Goal: Information Seeking & Learning: Learn about a topic

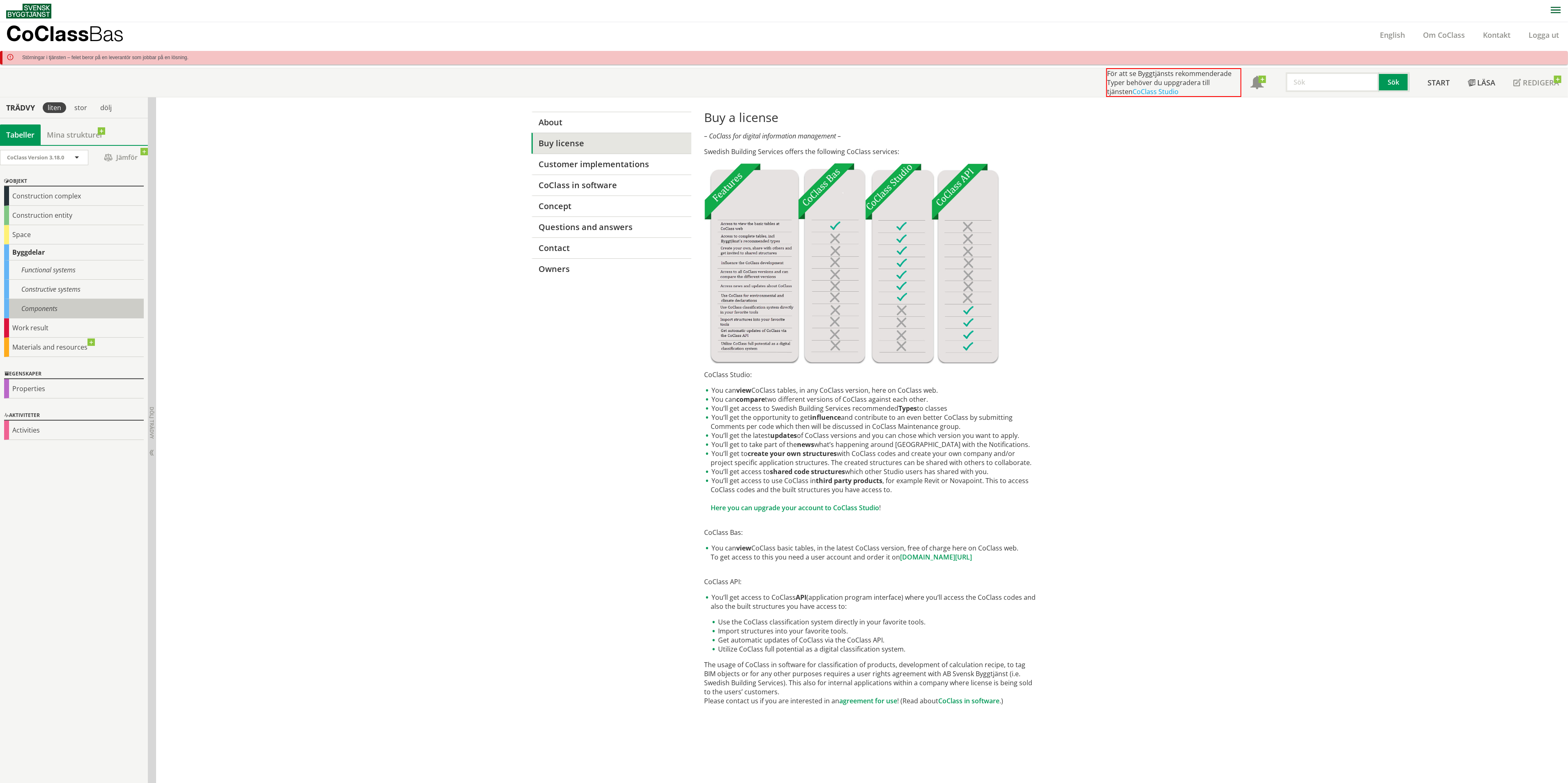
click at [95, 314] on div "Components" at bounding box center [74, 309] width 139 height 19
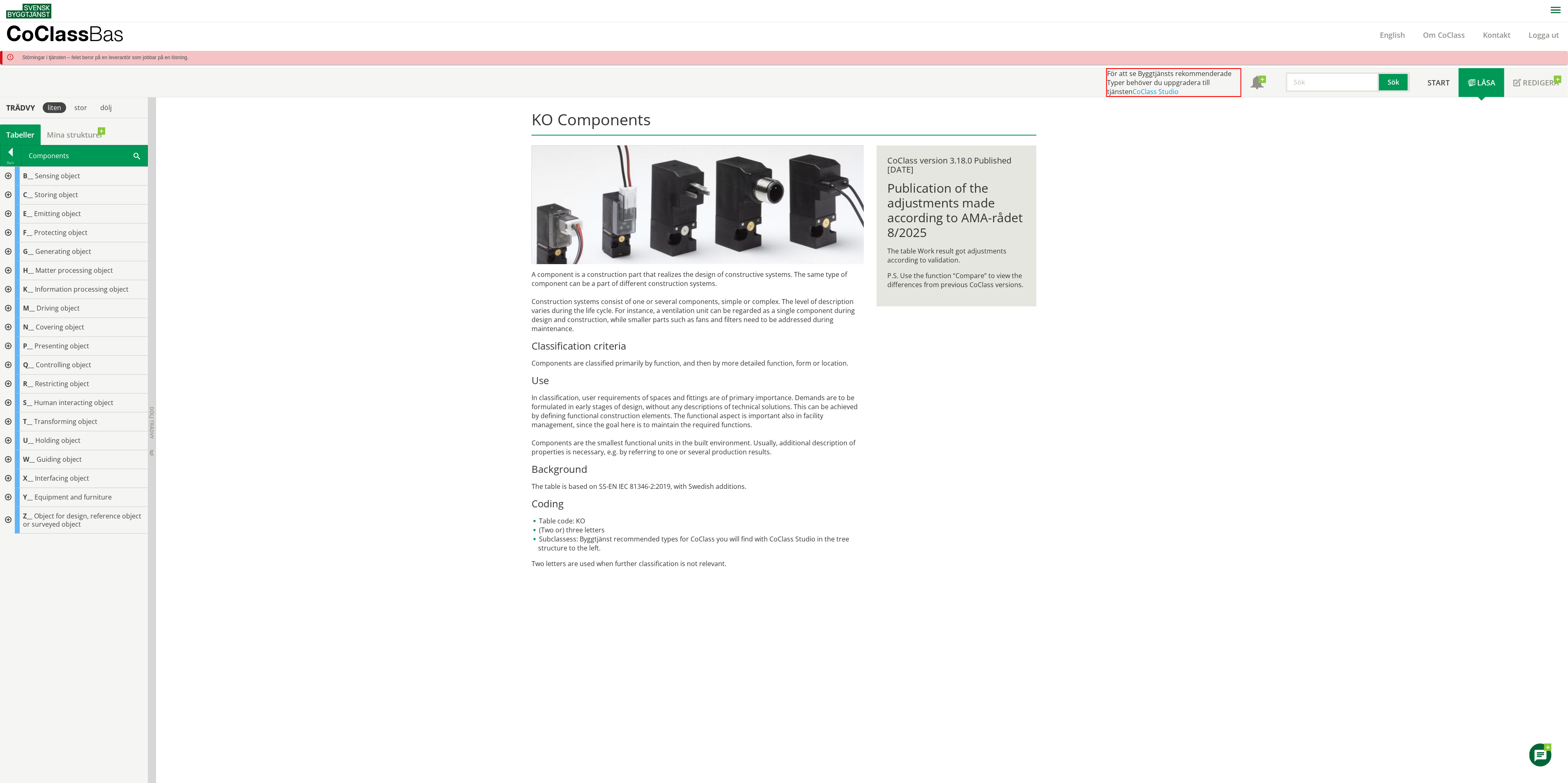
click at [1315, 75] on input "text" at bounding box center [1333, 82] width 93 height 20
type input "well"
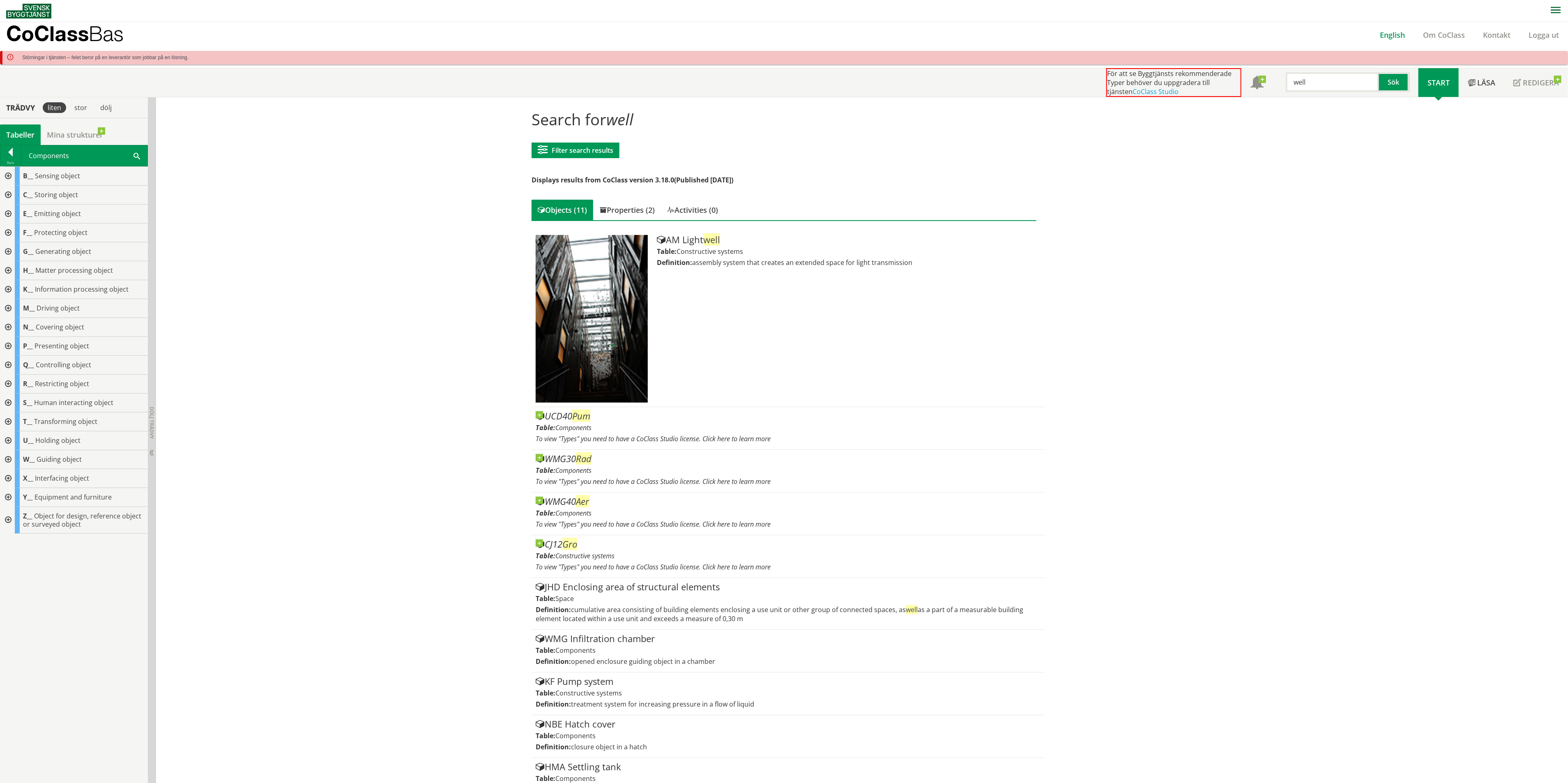
click at [1383, 34] on link "English" at bounding box center [1392, 35] width 43 height 10
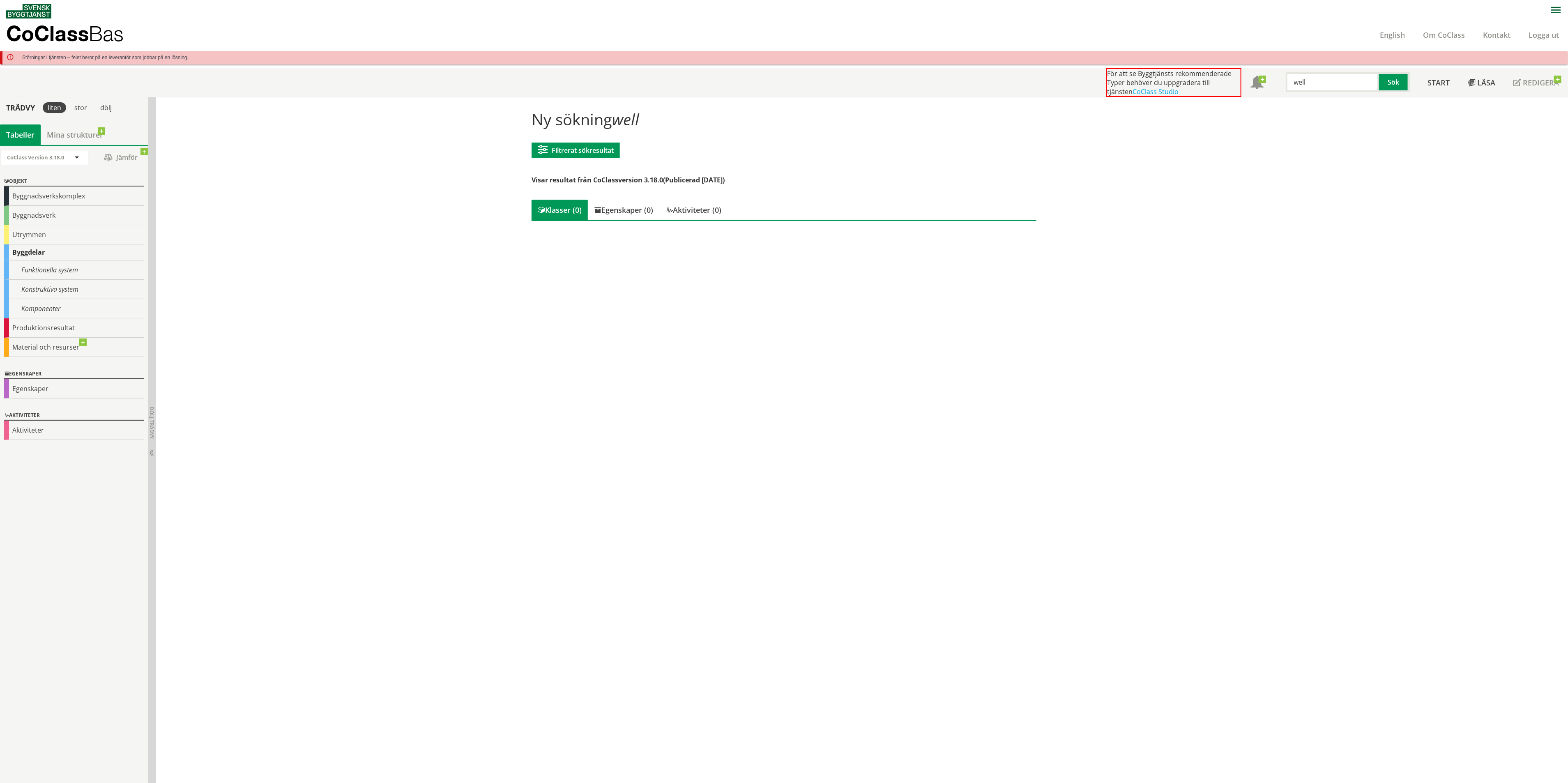
drag, startPoint x: 1304, startPoint y: 84, endPoint x: 1282, endPoint y: 83, distance: 22.0
click at [1286, 83] on input "well" at bounding box center [1333, 82] width 93 height 20
click at [55, 302] on div "Komponenter" at bounding box center [74, 309] width 139 height 19
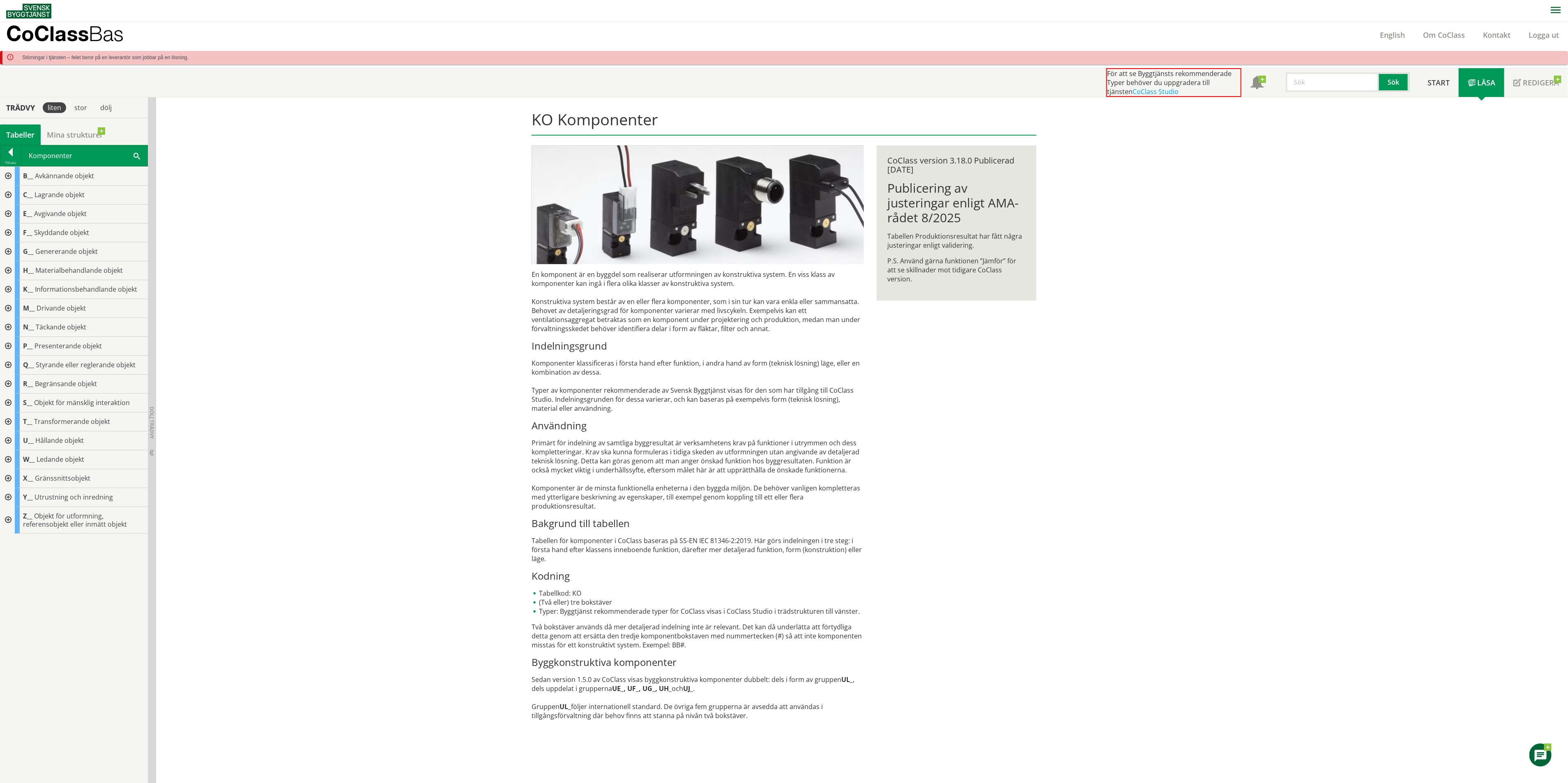
click at [5, 215] on div at bounding box center [7, 214] width 15 height 19
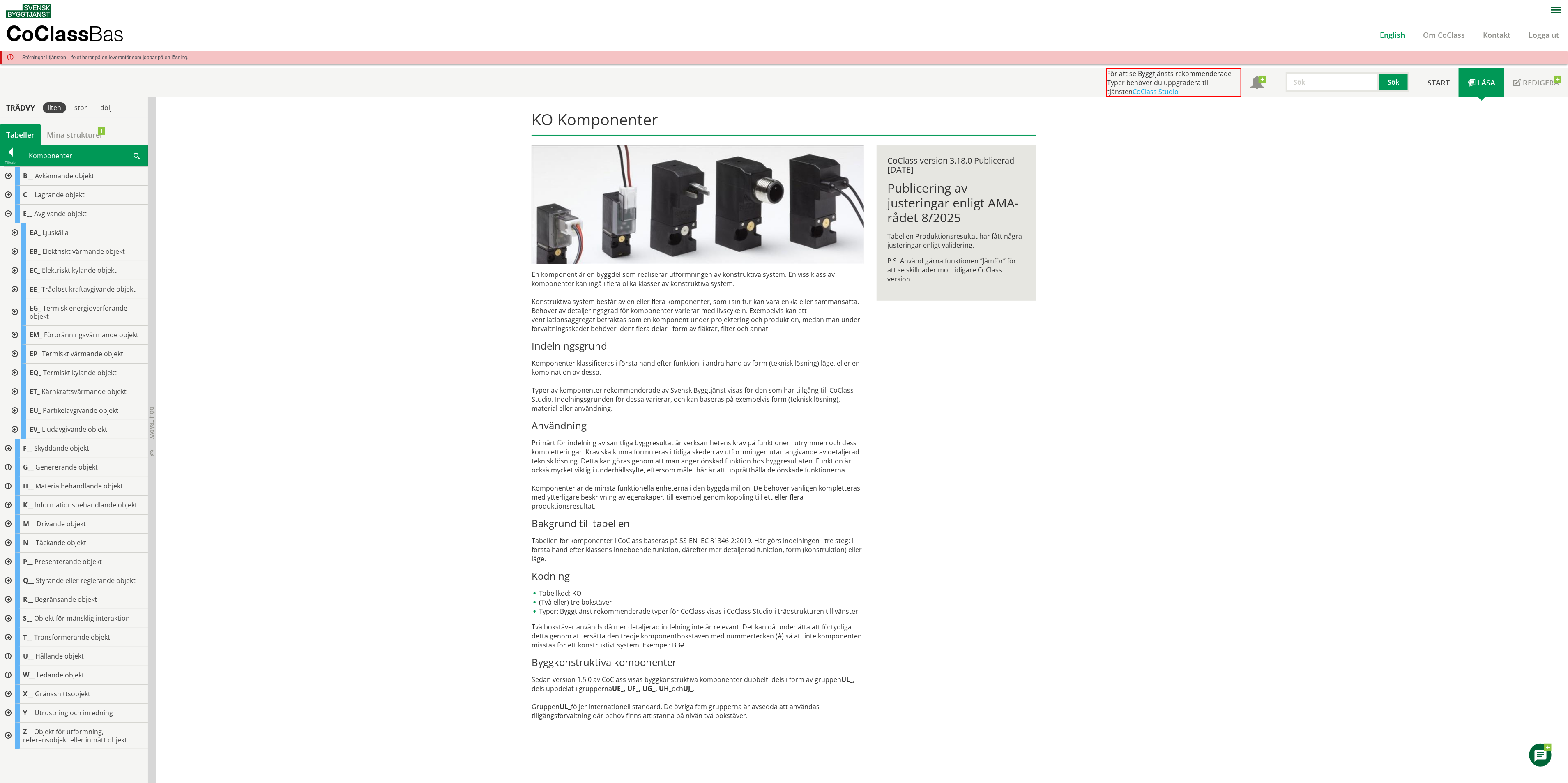
click at [1399, 30] on link "English" at bounding box center [1392, 35] width 43 height 10
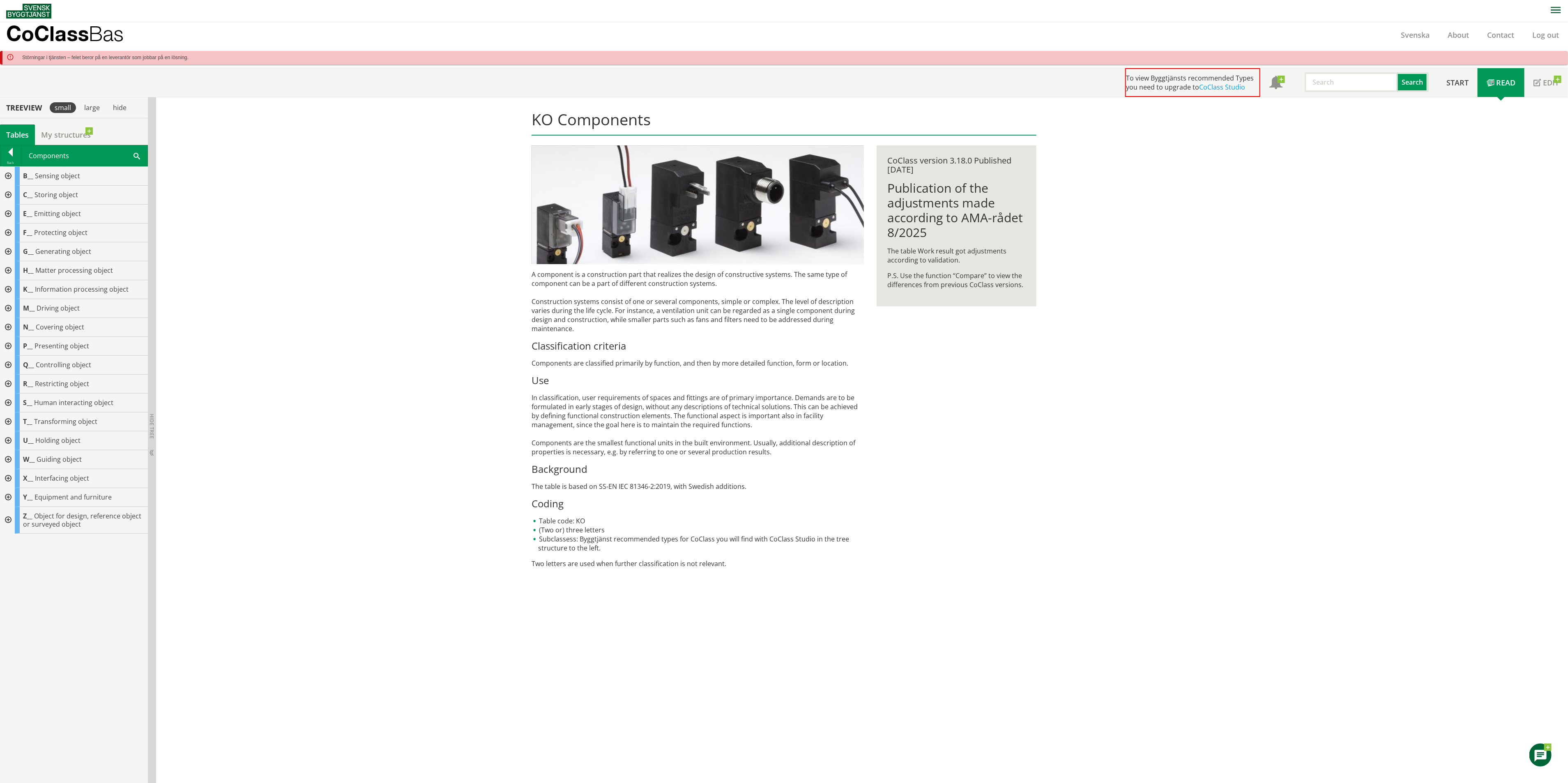
click at [9, 284] on div at bounding box center [7, 289] width 15 height 19
click at [12, 365] on div at bounding box center [14, 365] width 15 height 19
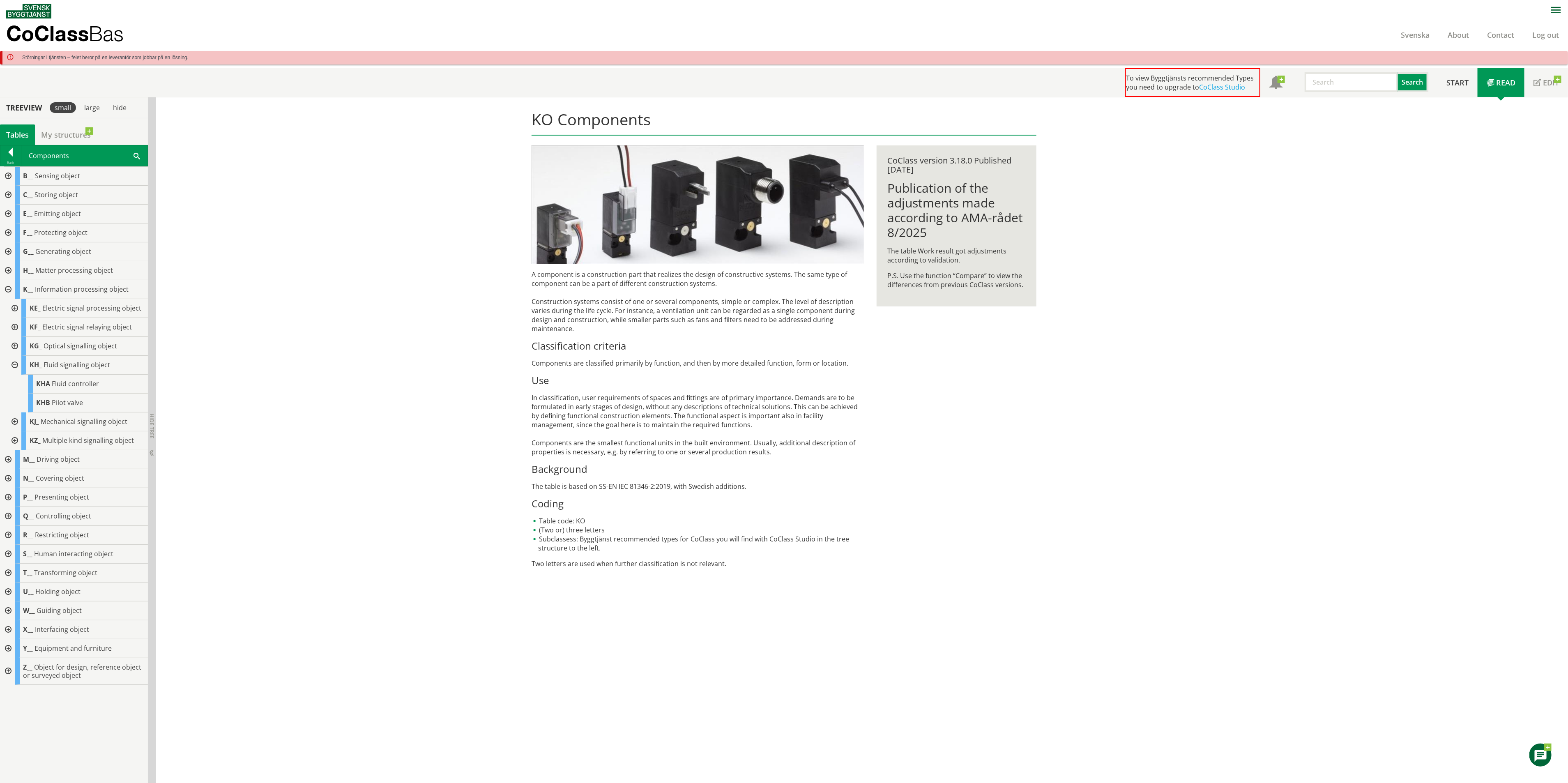
click at [12, 419] on div at bounding box center [14, 422] width 15 height 19
click at [14, 421] on div at bounding box center [14, 422] width 15 height 19
click at [14, 423] on div at bounding box center [14, 422] width 15 height 19
click at [15, 421] on div at bounding box center [14, 422] width 15 height 19
click at [16, 438] on div at bounding box center [14, 441] width 15 height 19
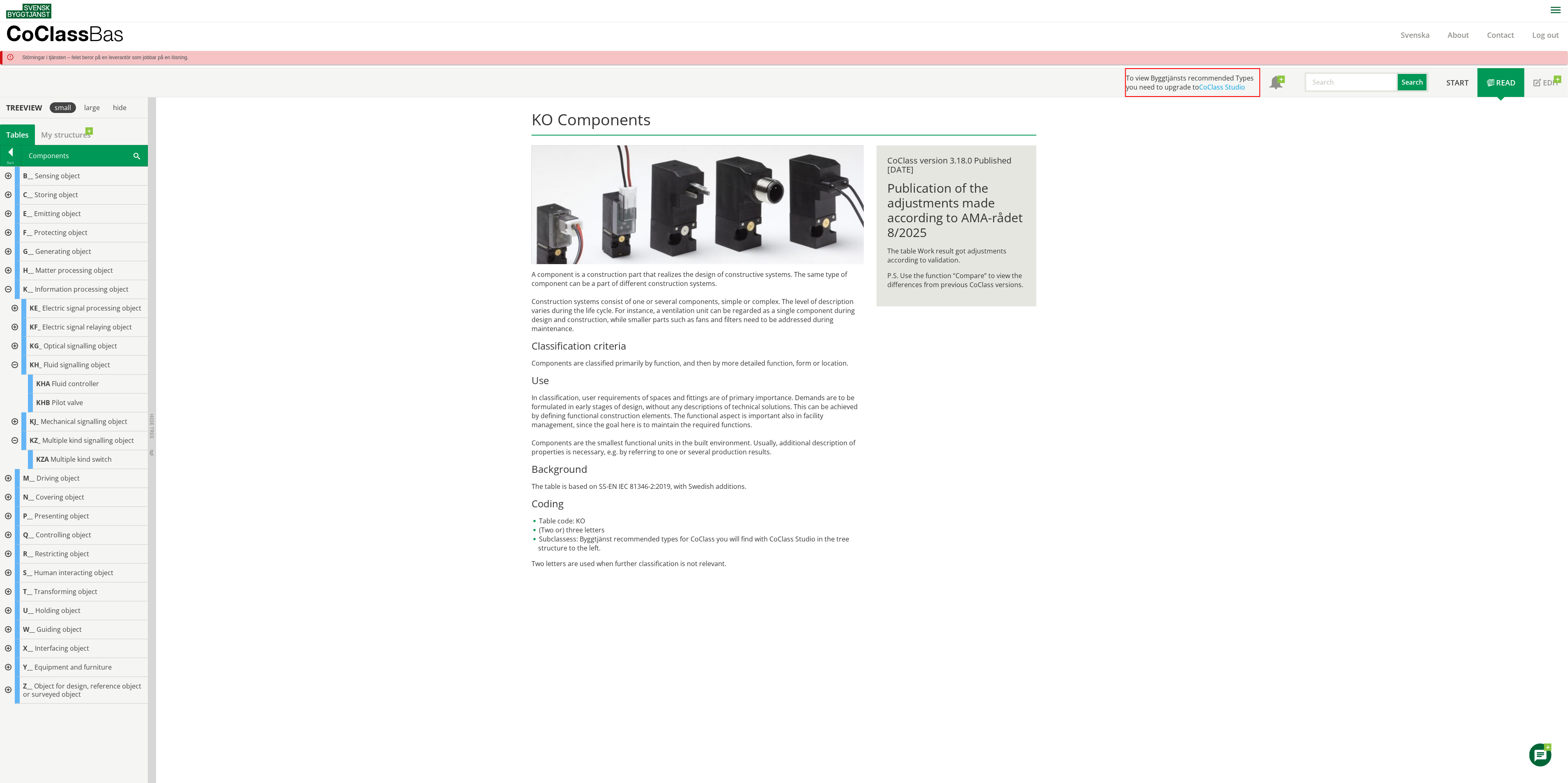
click at [15, 438] on div at bounding box center [14, 441] width 15 height 19
click at [54, 387] on span "Fluid controller" at bounding box center [75, 383] width 47 height 9
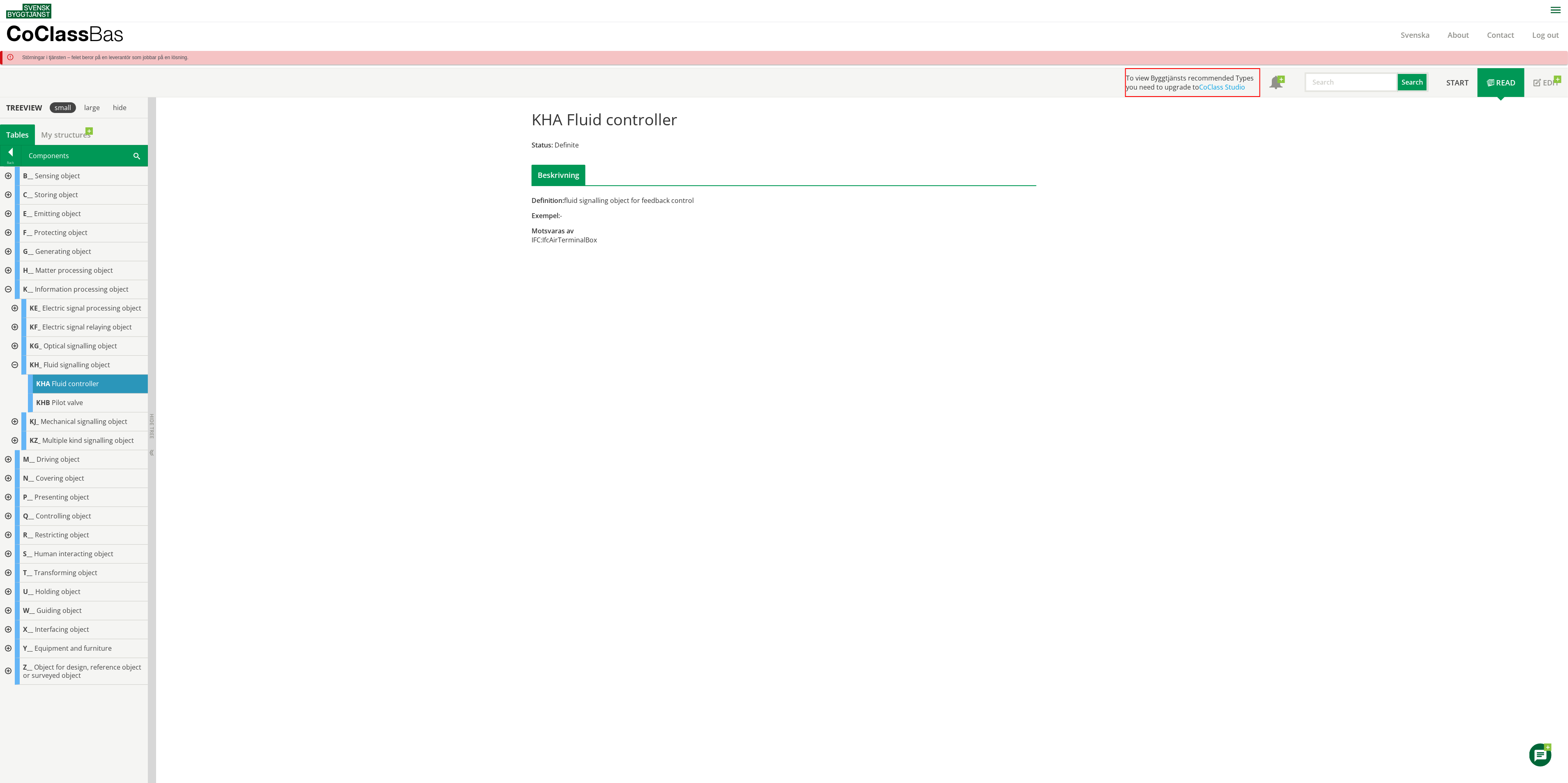
click at [10, 477] on div at bounding box center [7, 479] width 15 height 19
click at [21, 495] on div "NA_ Infilling object" at bounding box center [84, 497] width 126 height 19
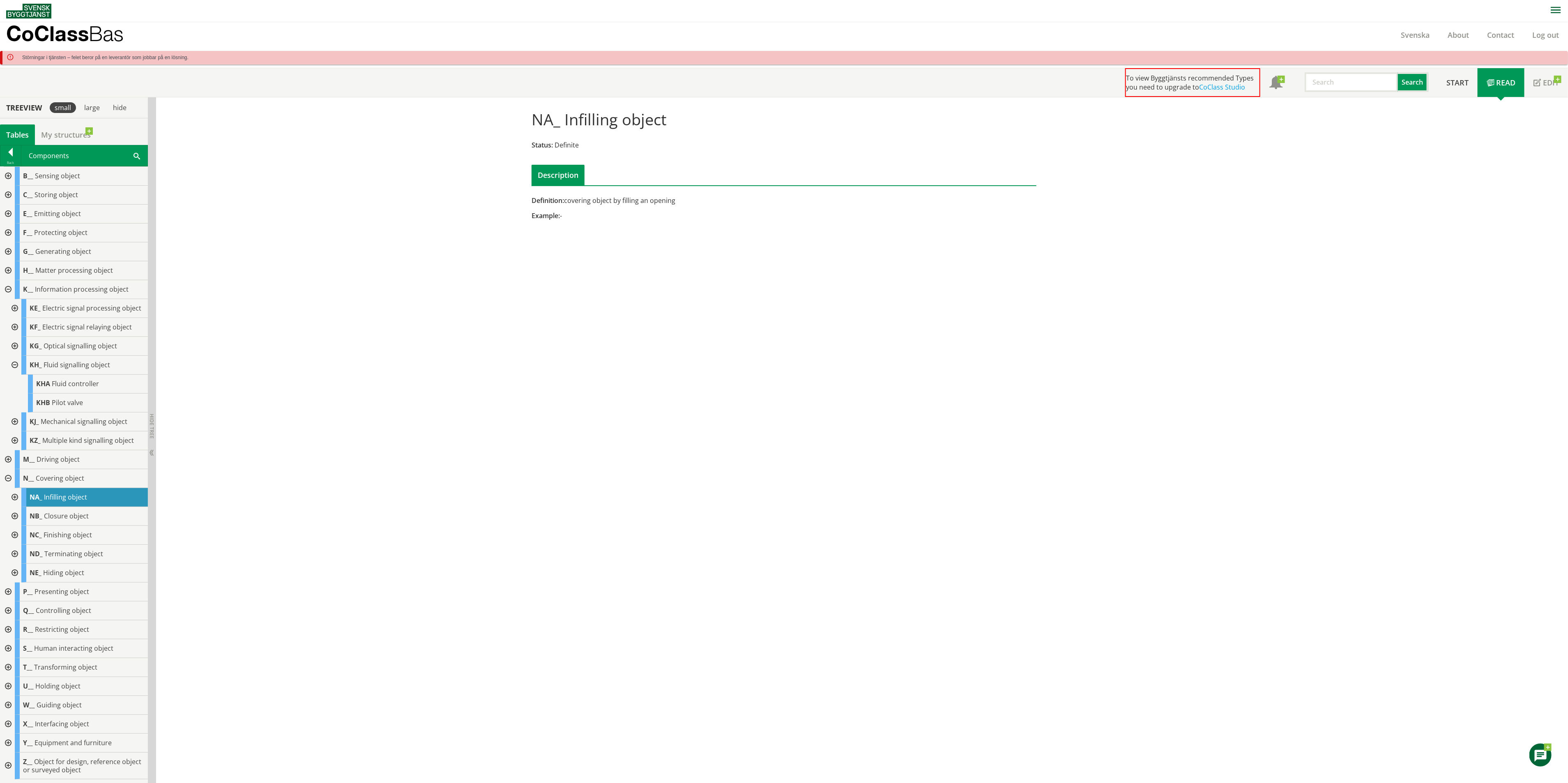
click at [15, 499] on div at bounding box center [14, 497] width 15 height 19
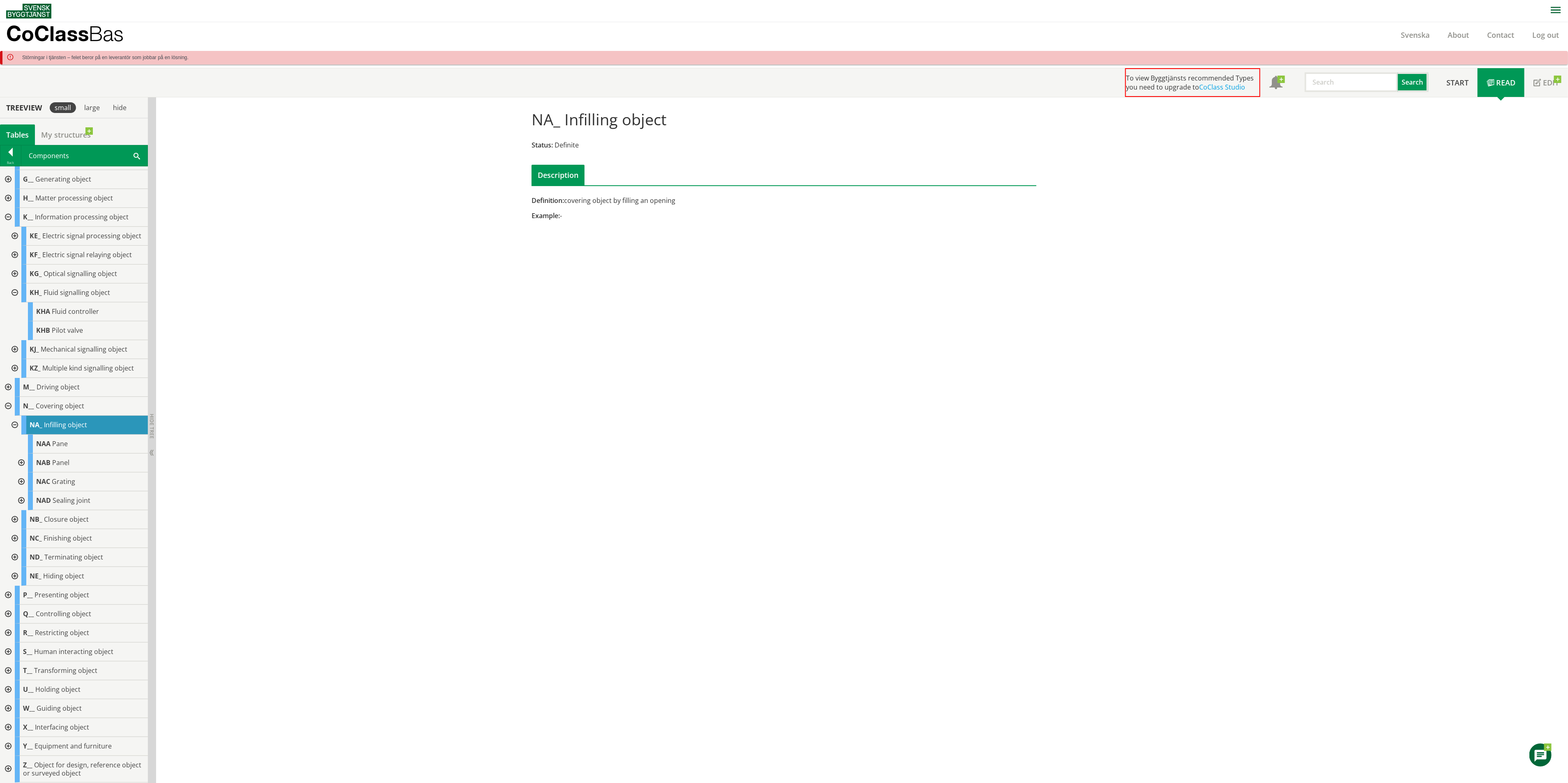
scroll to position [80, 0]
click at [11, 594] on div at bounding box center [7, 596] width 15 height 19
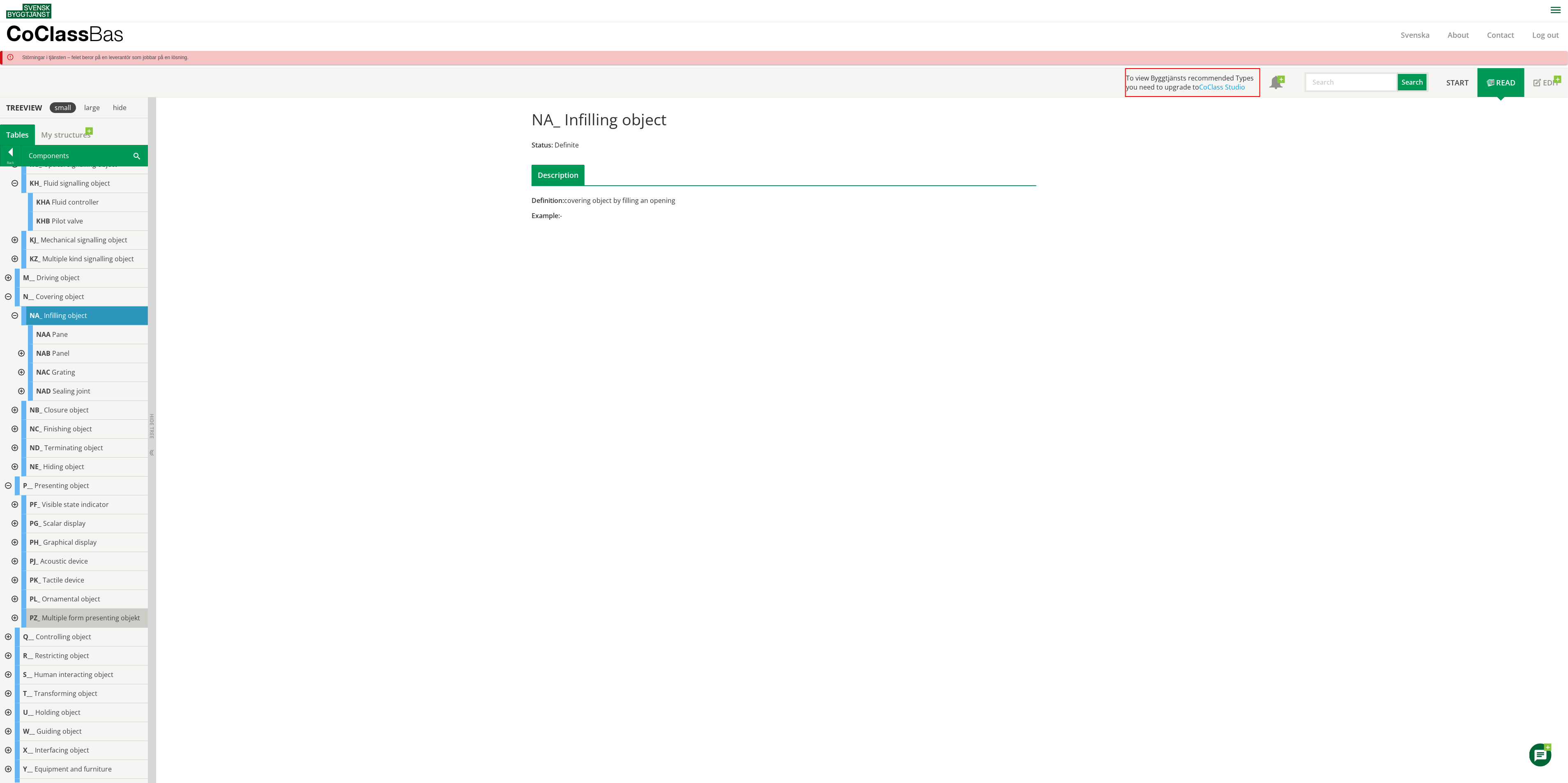
scroll to position [204, 0]
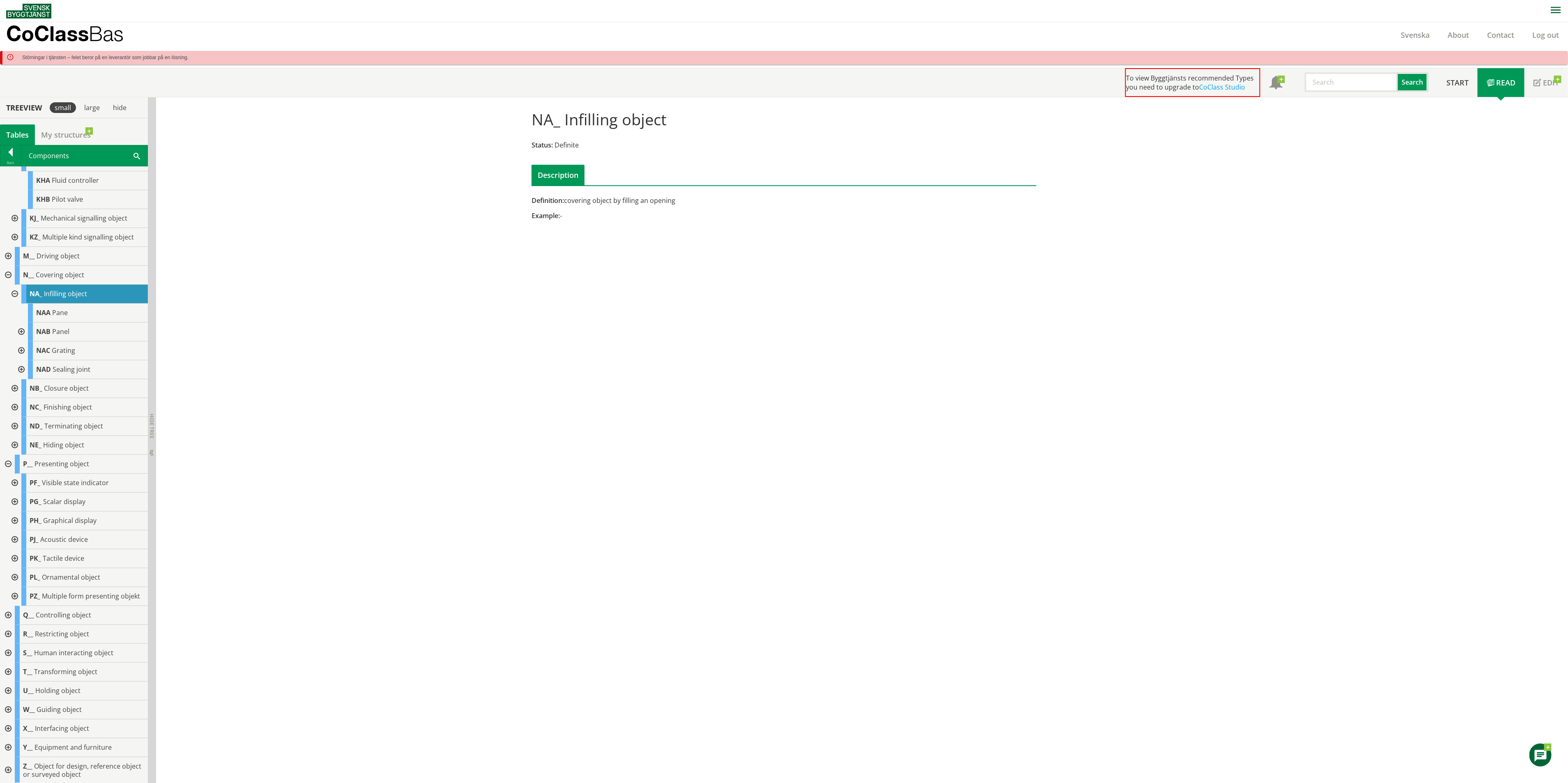
click at [7, 625] on div at bounding box center [7, 616] width 15 height 19
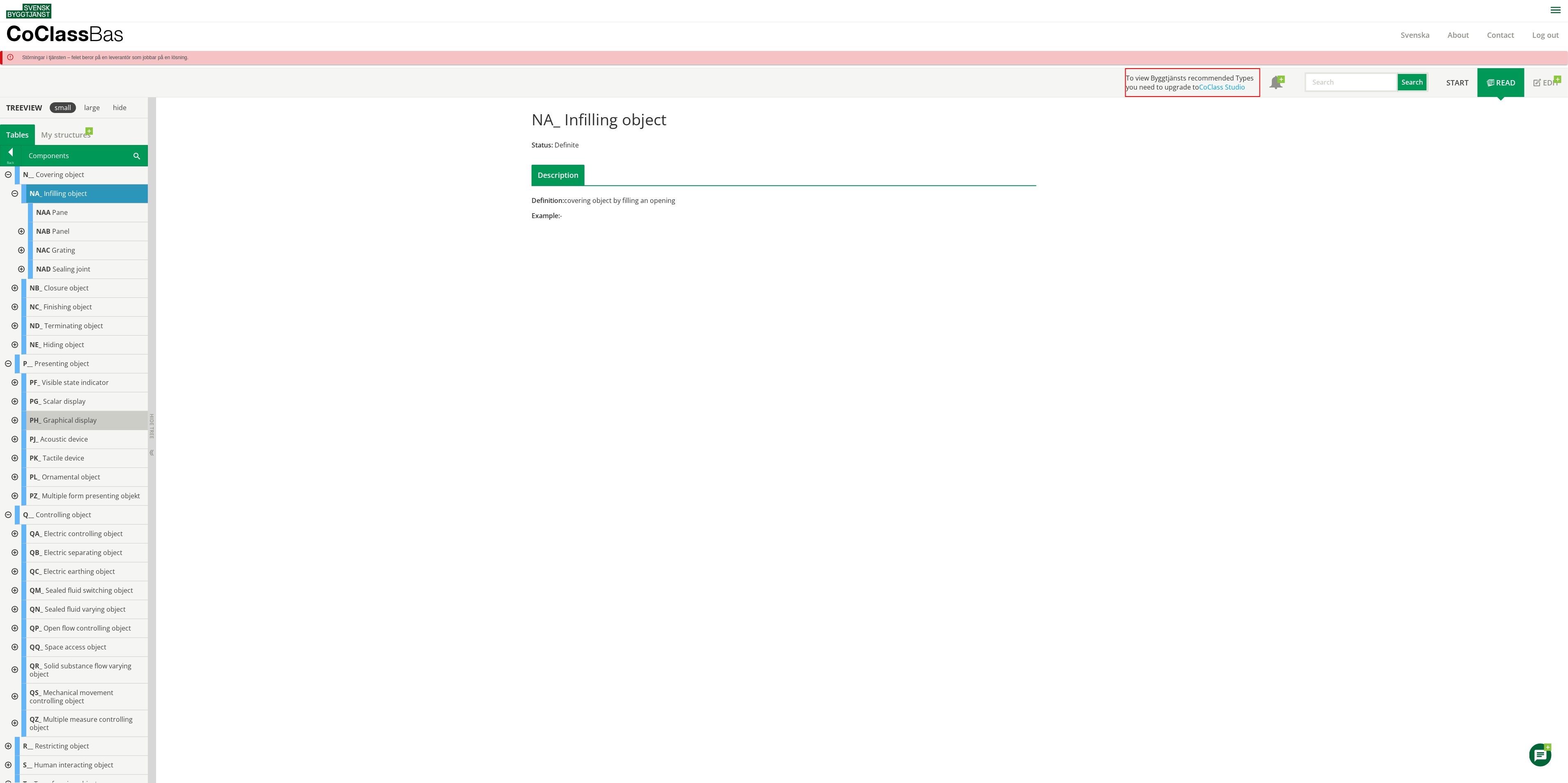
scroll to position [327, 0]
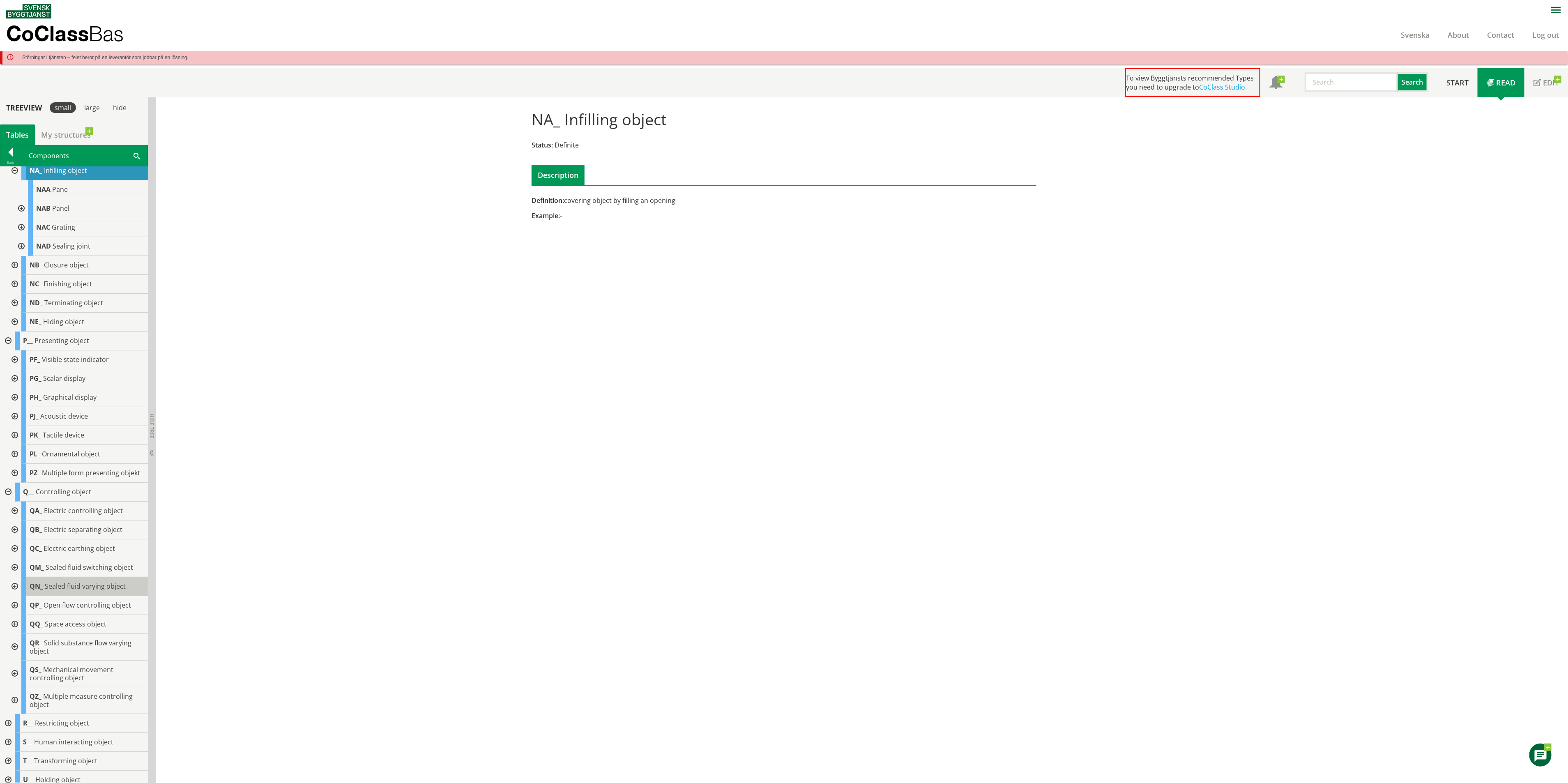
click at [69, 591] on span "Sealed fluid varying object" at bounding box center [85, 586] width 81 height 9
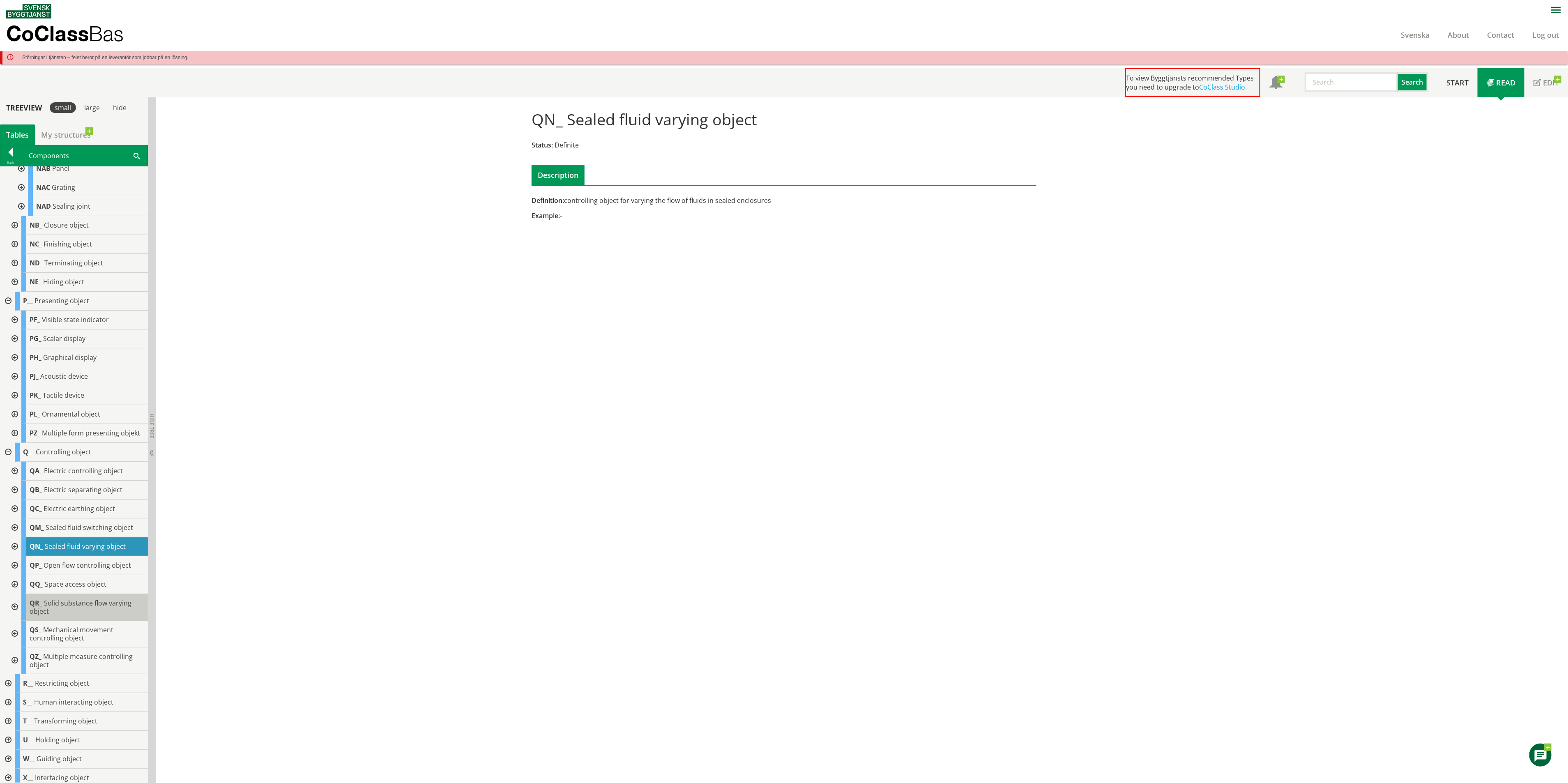
scroll to position [388, 0]
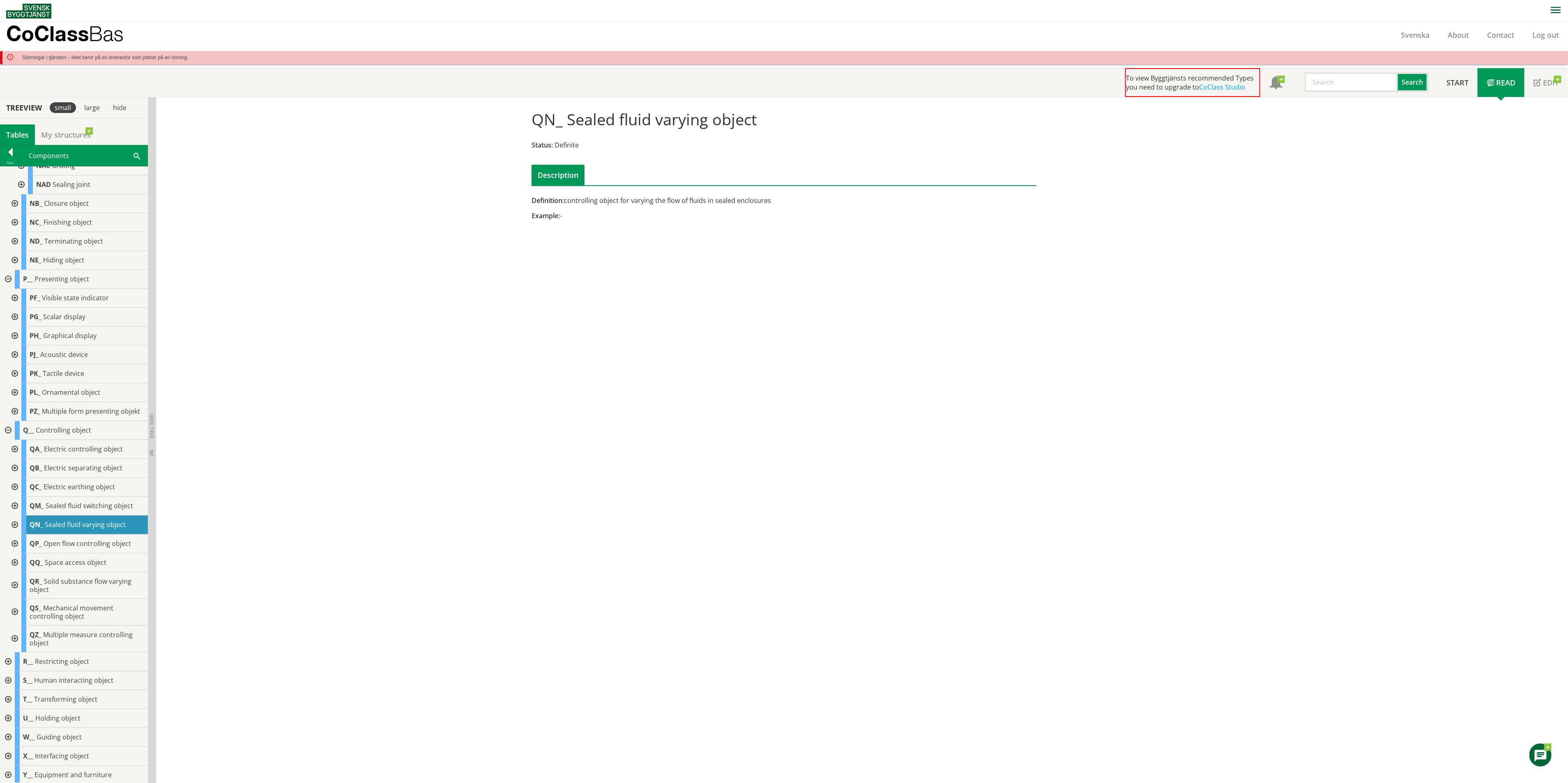
click at [16, 626] on div at bounding box center [14, 612] width 15 height 27
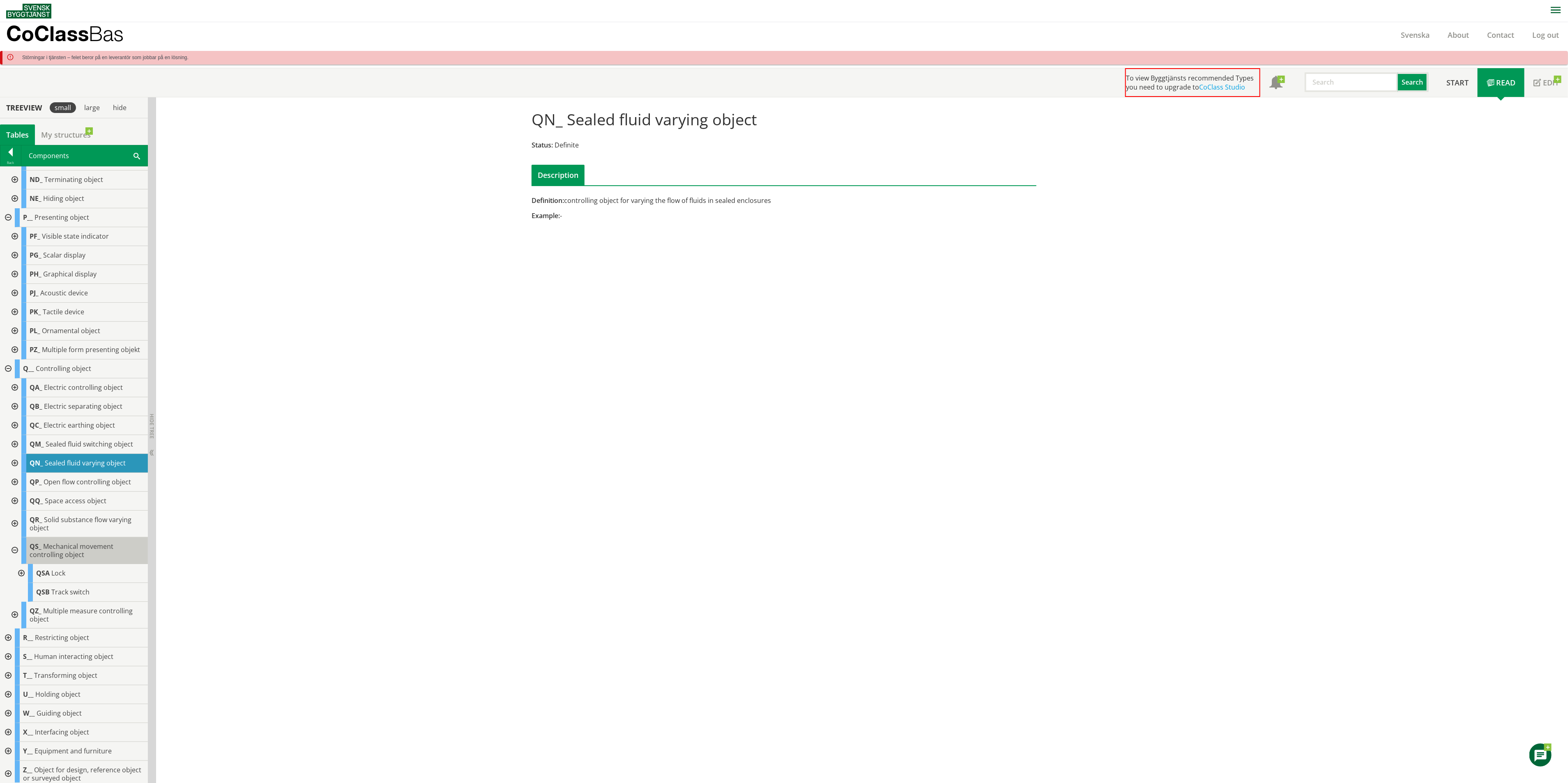
scroll to position [471, 0]
click at [9, 633] on div at bounding box center [7, 633] width 15 height 19
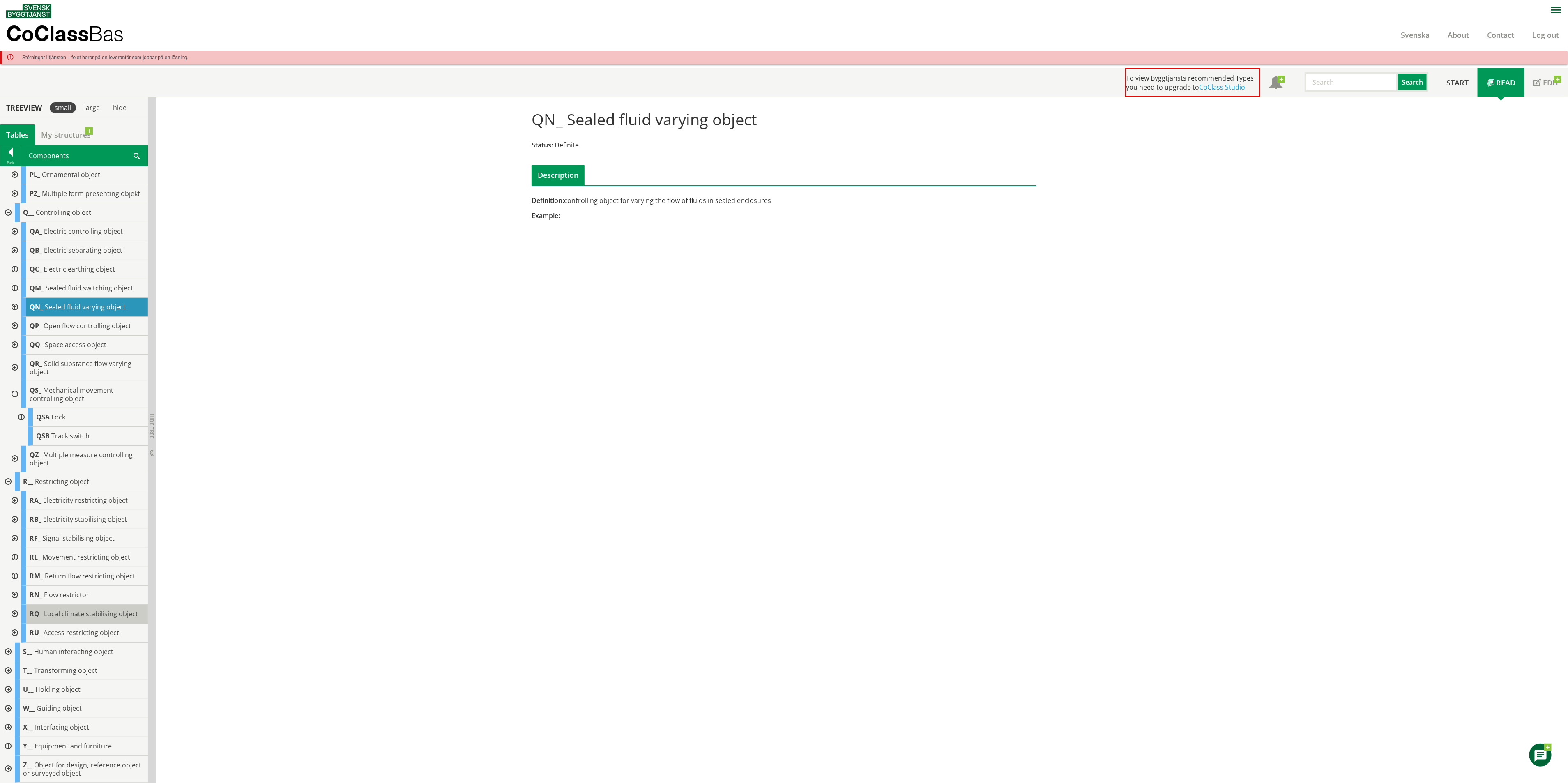
scroll to position [631, 0]
click at [5, 668] on div at bounding box center [7, 671] width 15 height 19
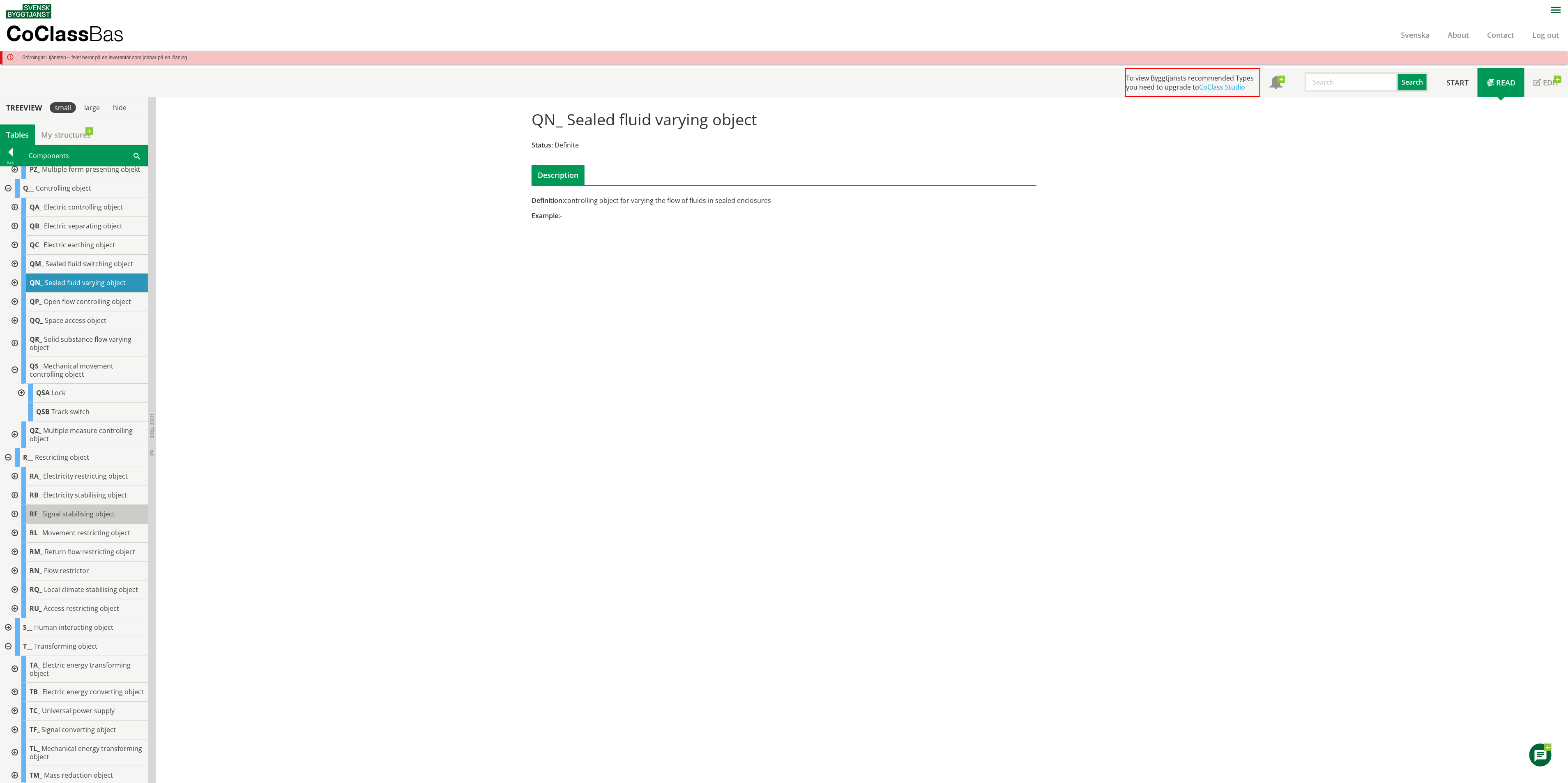
scroll to position [805, 0]
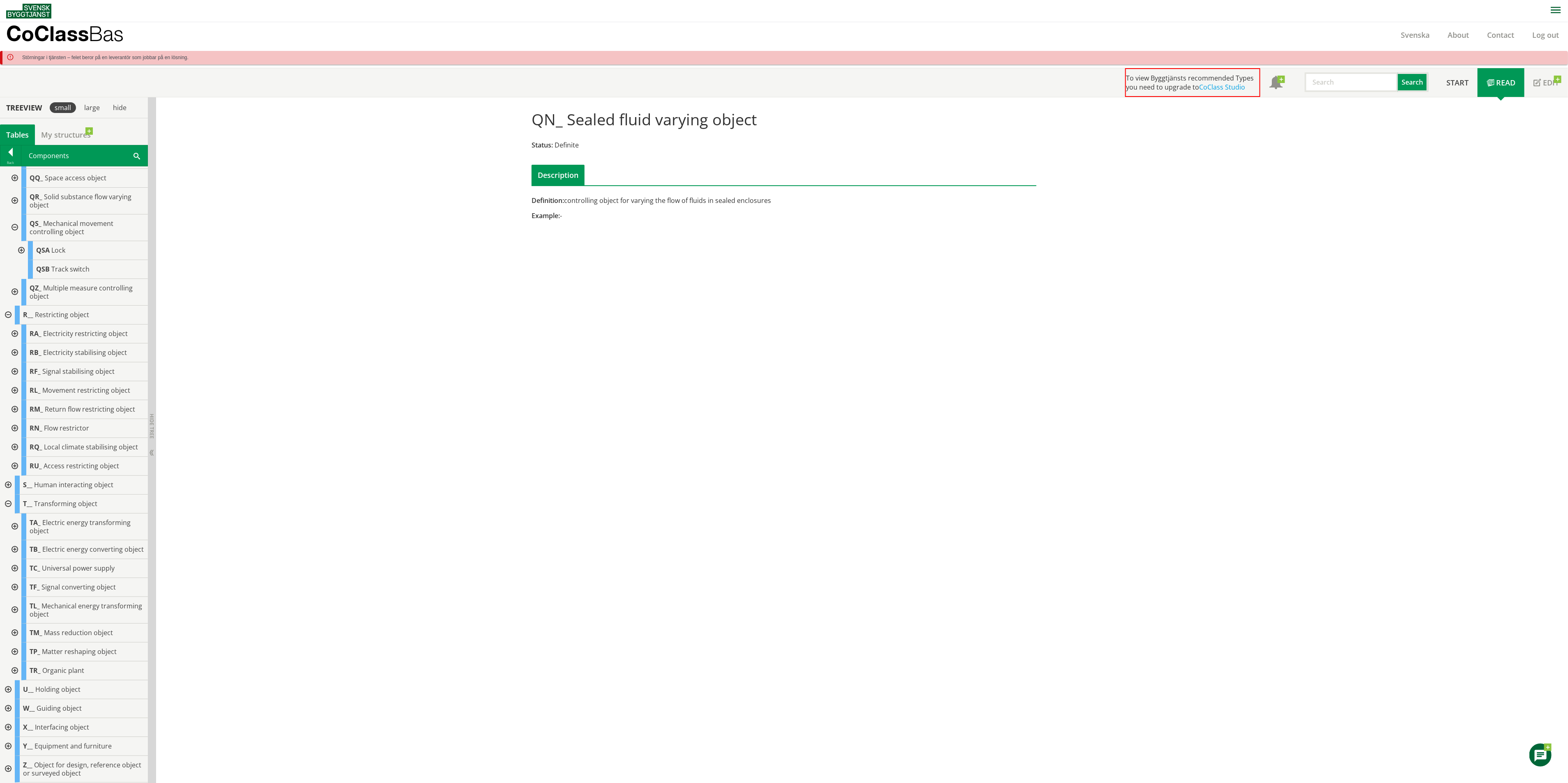
click at [9, 685] on div at bounding box center [7, 690] width 15 height 19
click at [7, 708] on div at bounding box center [7, 709] width 15 height 19
click at [15, 616] on div at bounding box center [14, 626] width 15 height 19
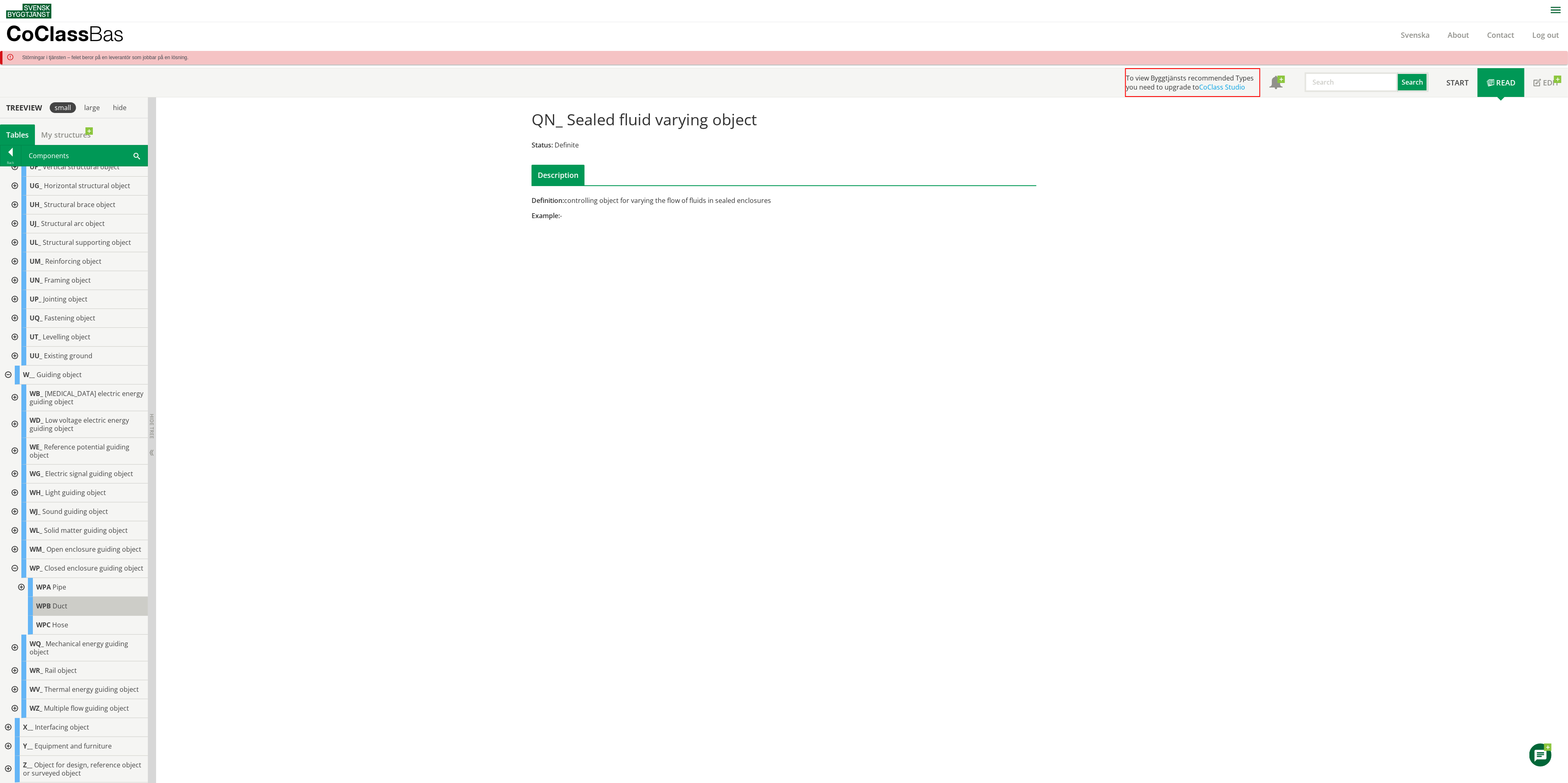
click at [86, 616] on div "WPB Duct" at bounding box center [88, 606] width 120 height 19
click at [83, 635] on div "WPC Hose" at bounding box center [88, 626] width 120 height 19
click at [85, 597] on div "WPA Pipe" at bounding box center [88, 588] width 120 height 19
click at [15, 706] on div at bounding box center [14, 709] width 15 height 19
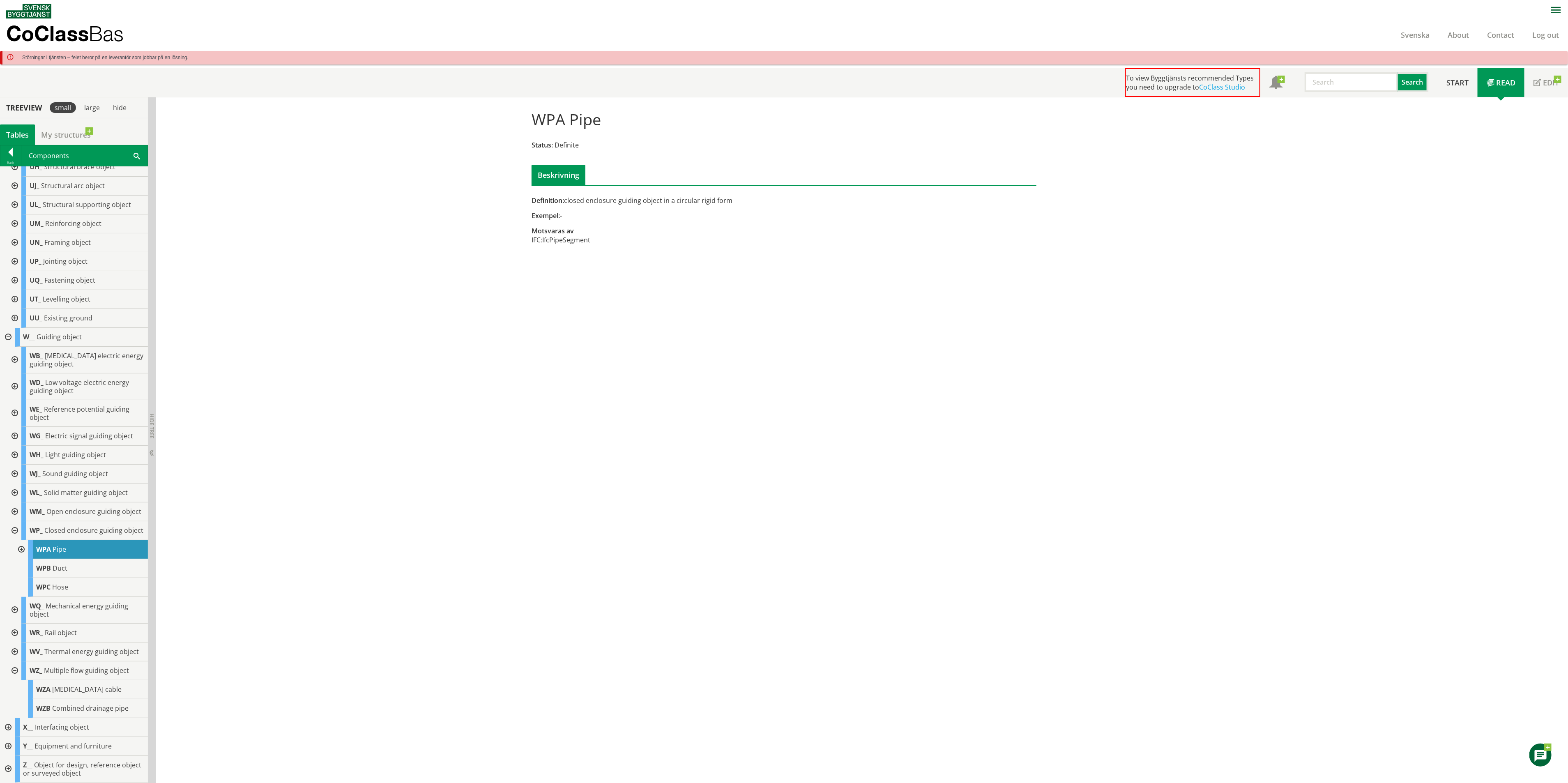
scroll to position [1486, 0]
click at [105, 709] on span "Combined drainage pipe" at bounding box center [90, 708] width 77 height 9
click at [1330, 80] on input "text" at bounding box center [1351, 82] width 93 height 20
type input "chamber"
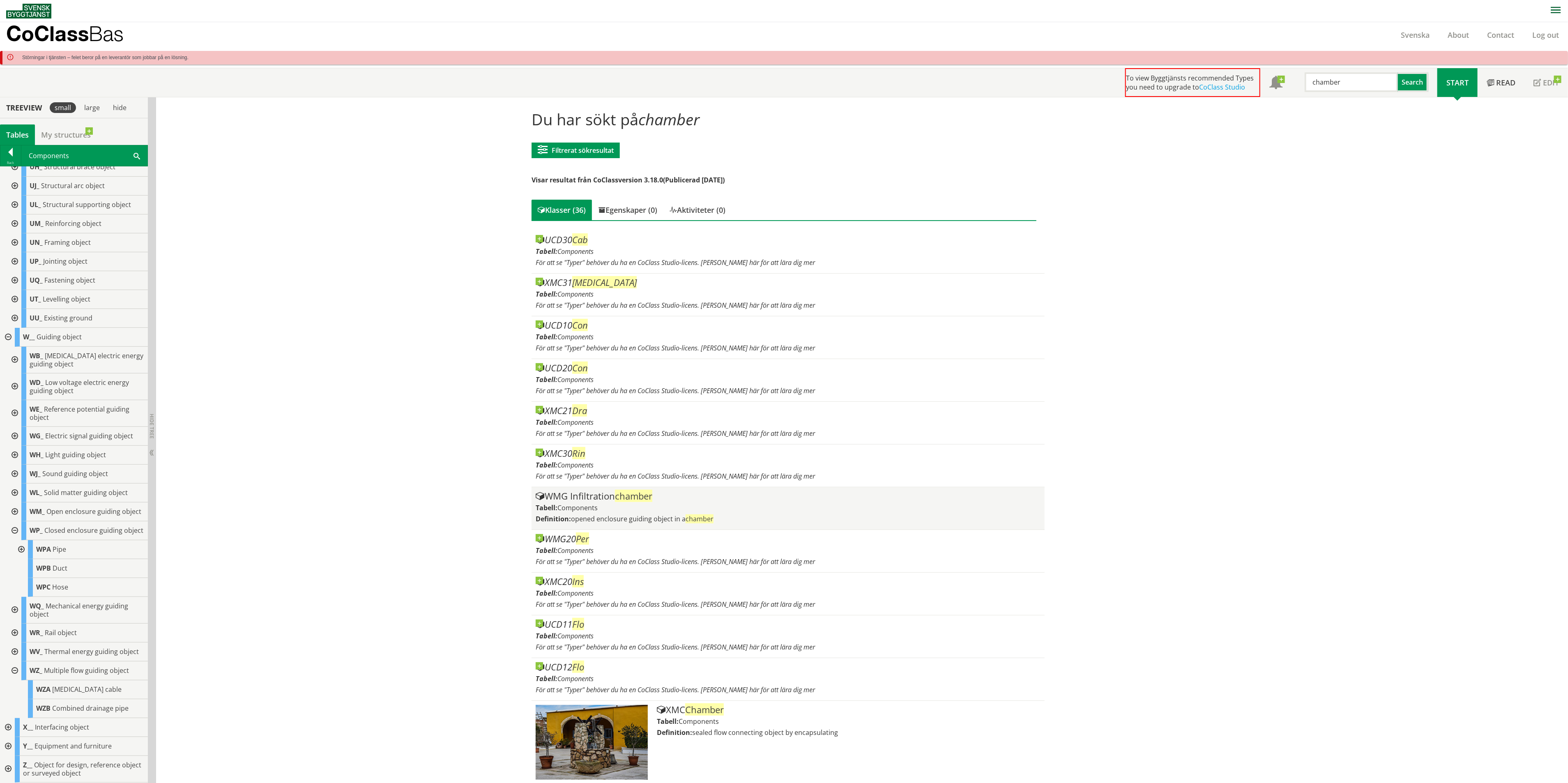
click at [706, 502] on div "WMG Infiltration chamber" at bounding box center [788, 497] width 505 height 10
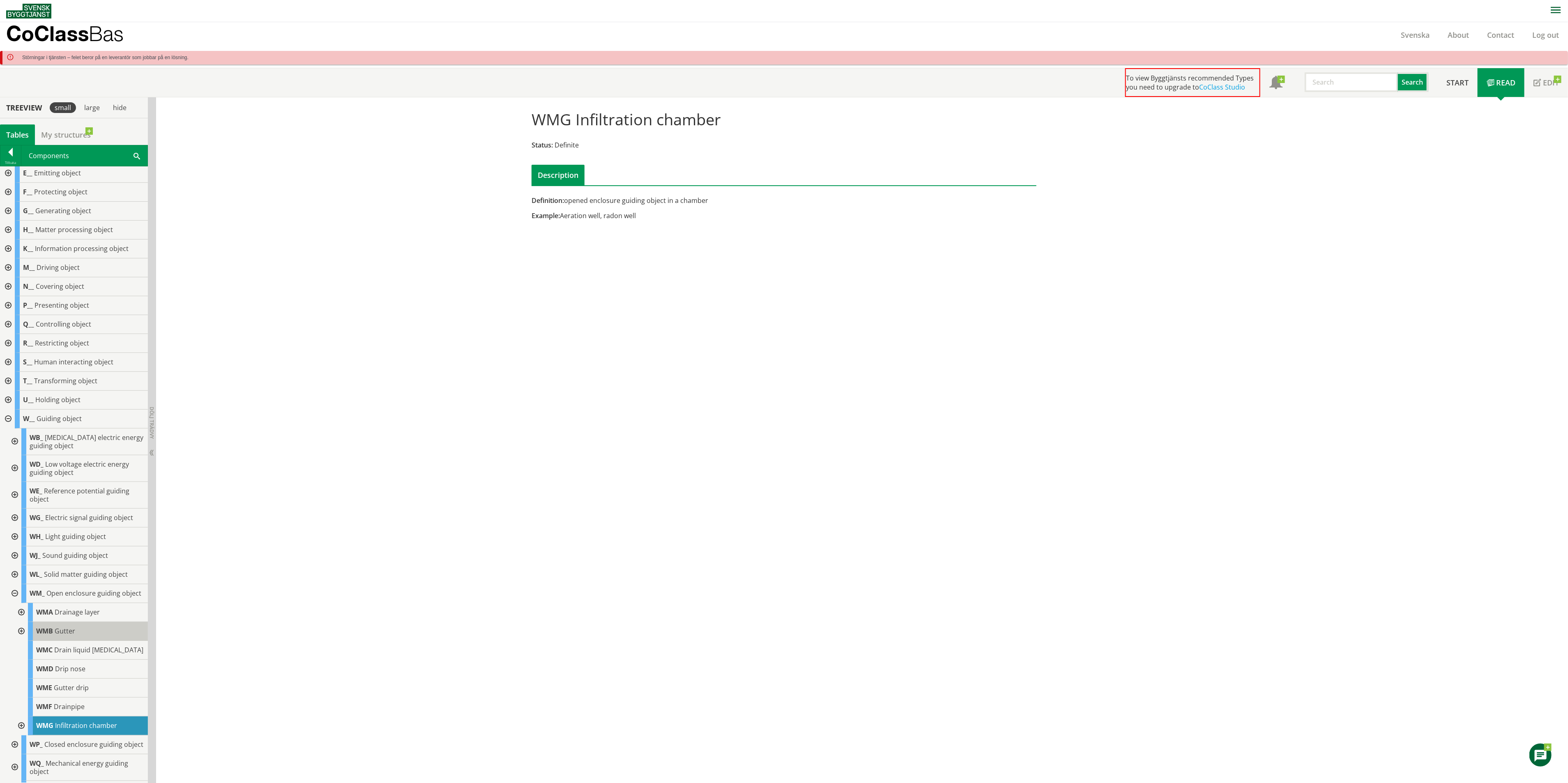
scroll to position [62, 0]
